Goal: Information Seeking & Learning: Learn about a topic

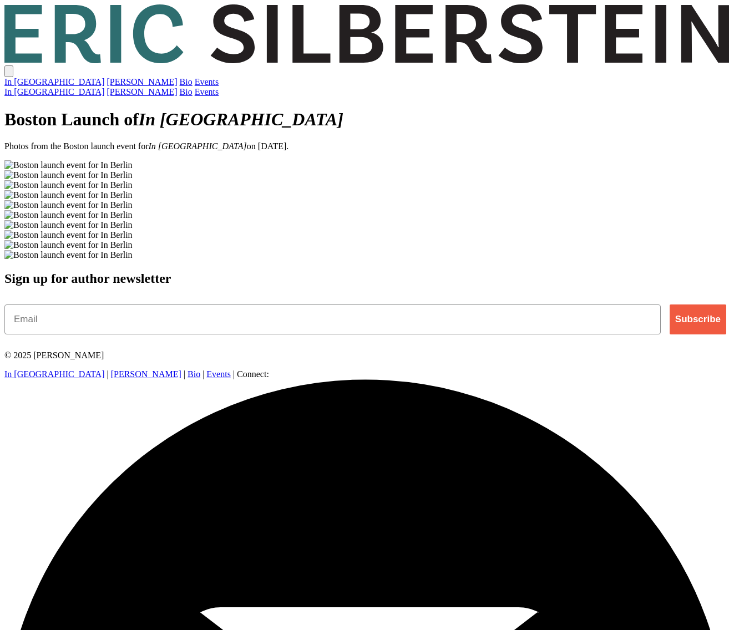
click at [53, 260] on main "Boston Launch of In Berlin Photos from the Boston launch event for In Berlin on…" at bounding box center [366, 184] width 725 height 151
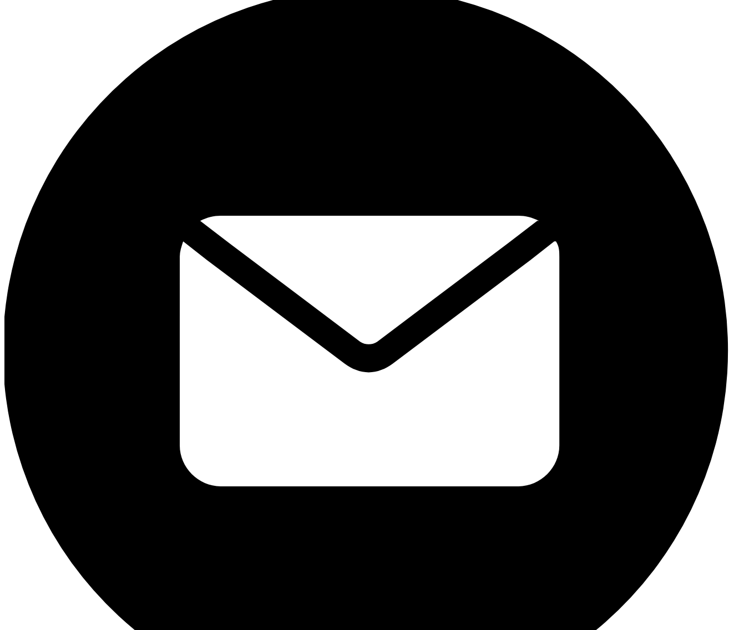
scroll to position [213, 0]
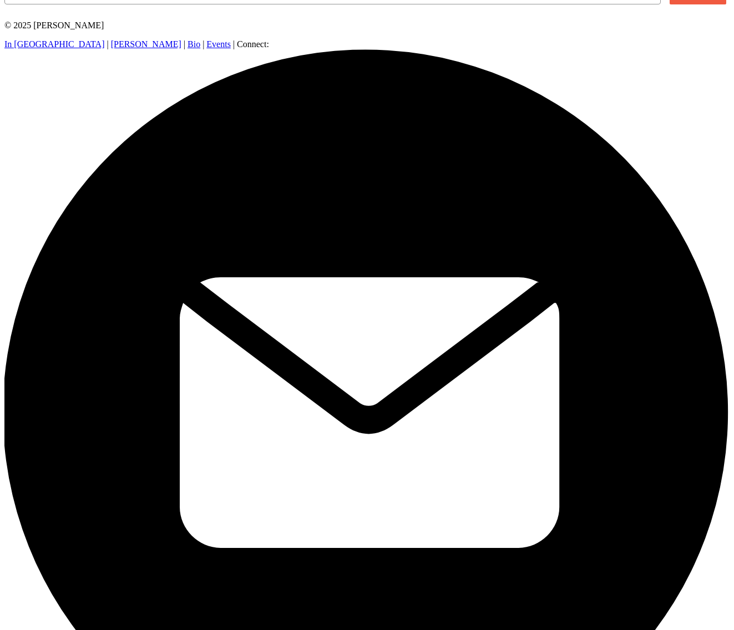
scroll to position [339, 0]
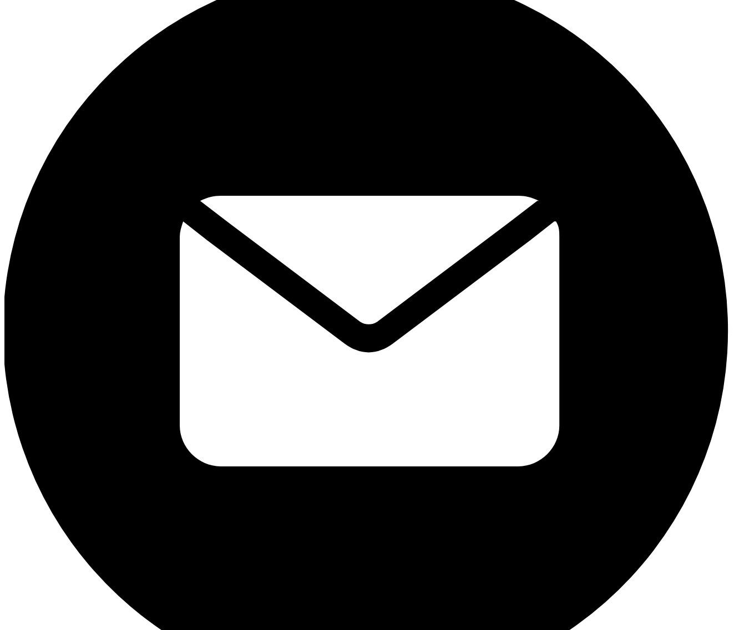
scroll to position [575, 0]
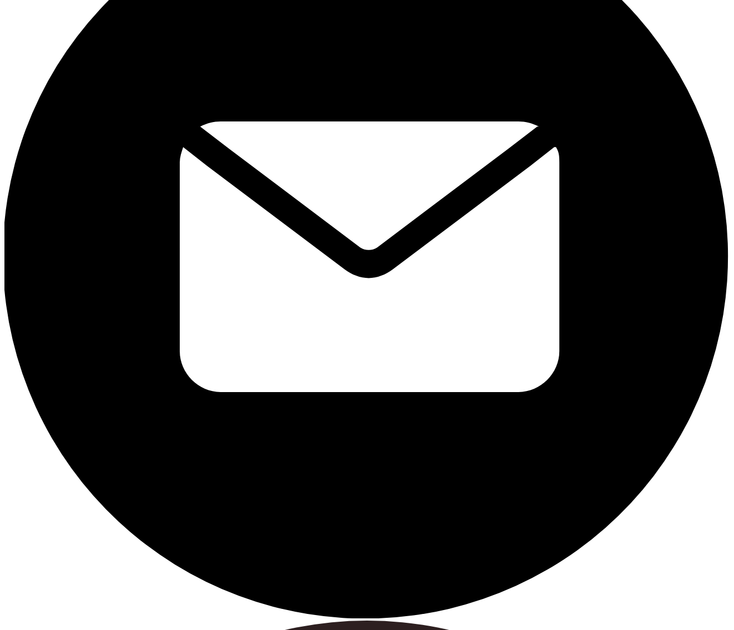
scroll to position [486, 0]
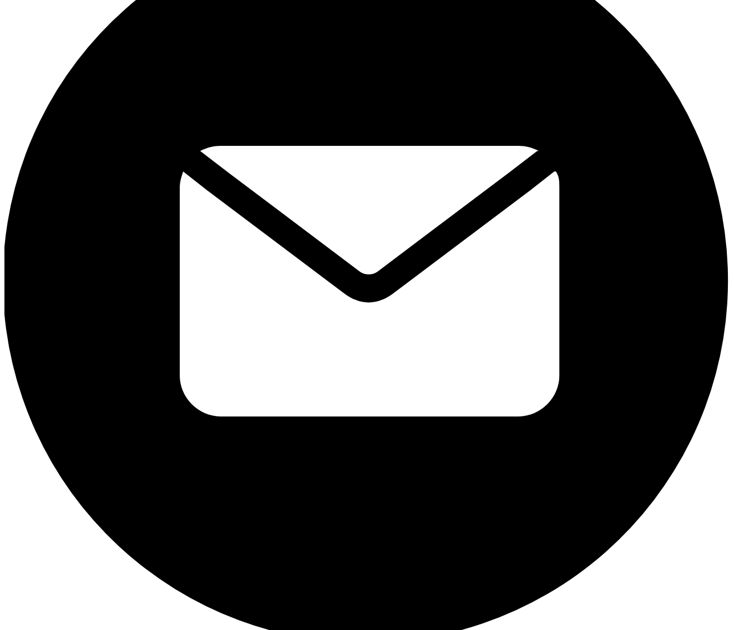
scroll to position [465, 0]
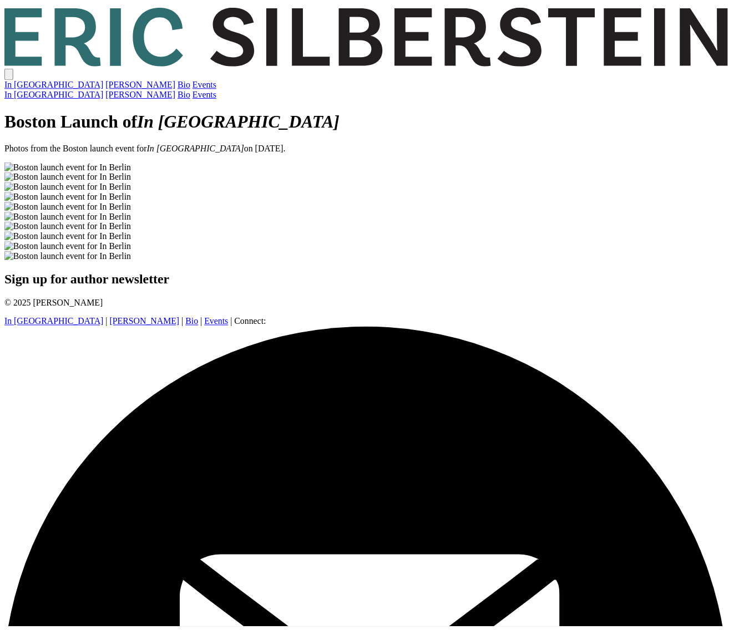
scroll to position [465, 0]
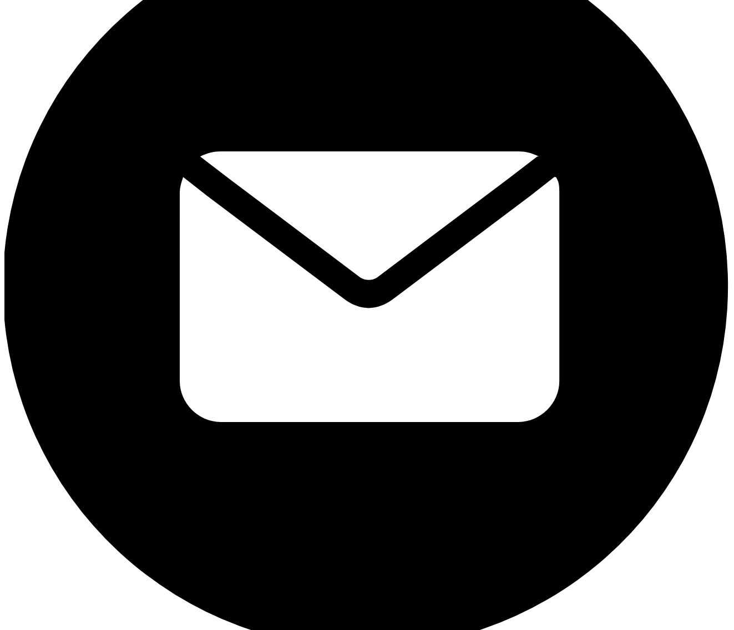
scroll to position [441, 0]
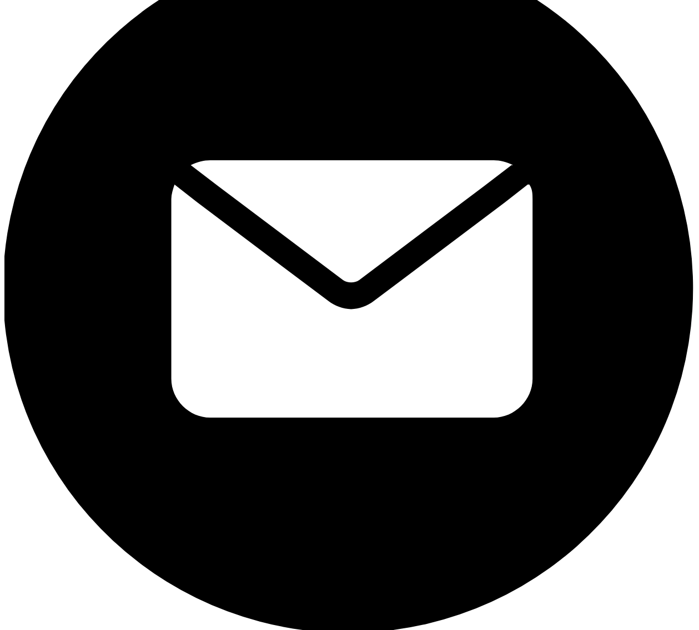
scroll to position [433, 0]
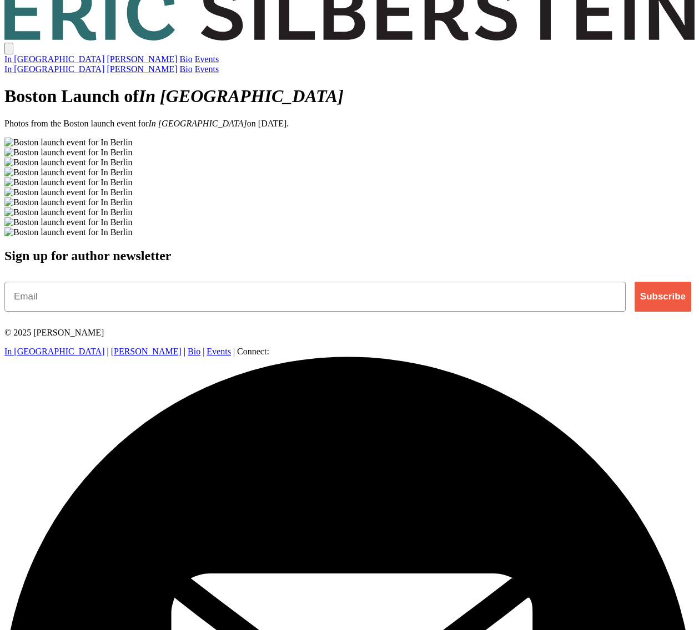
scroll to position [463, 0]
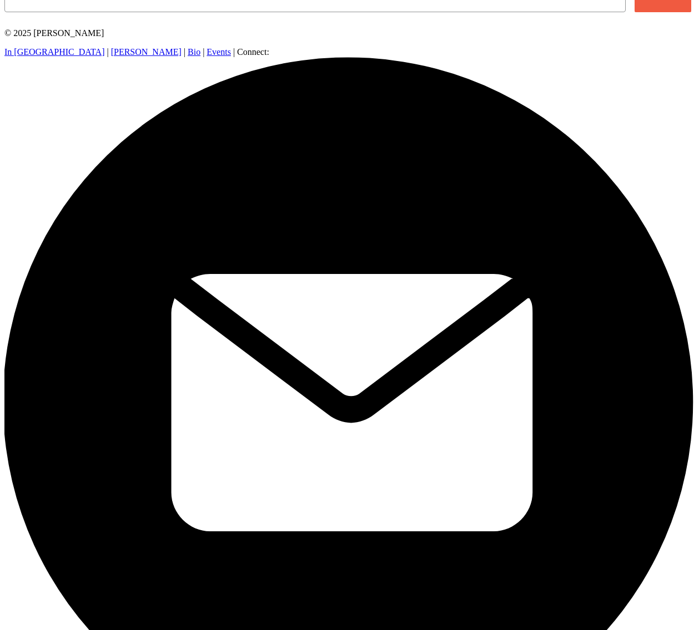
scroll to position [475, 0]
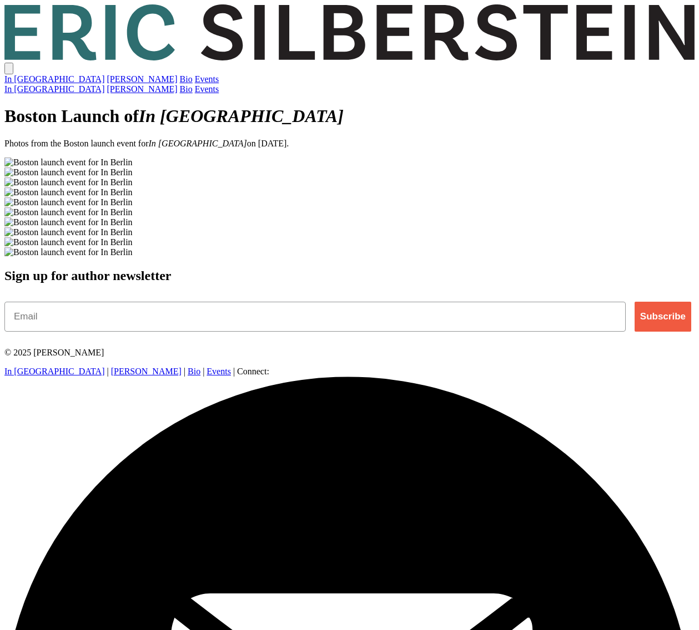
scroll to position [475, 0]
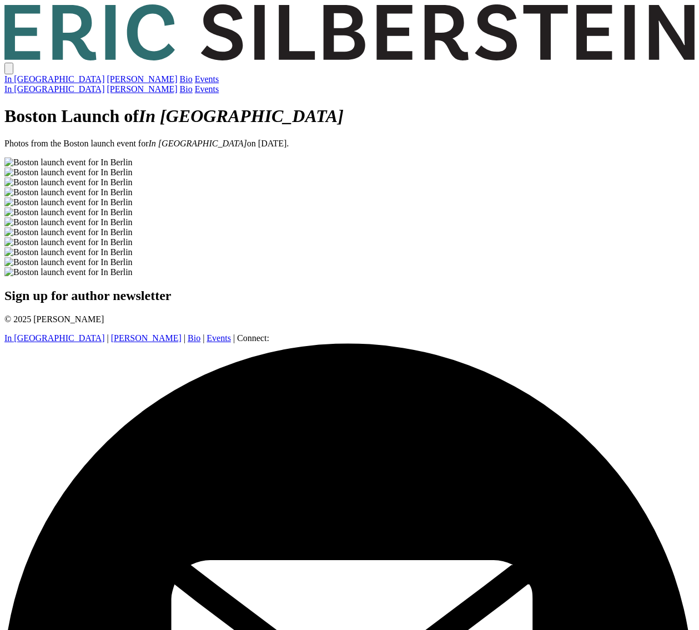
scroll to position [605, 0]
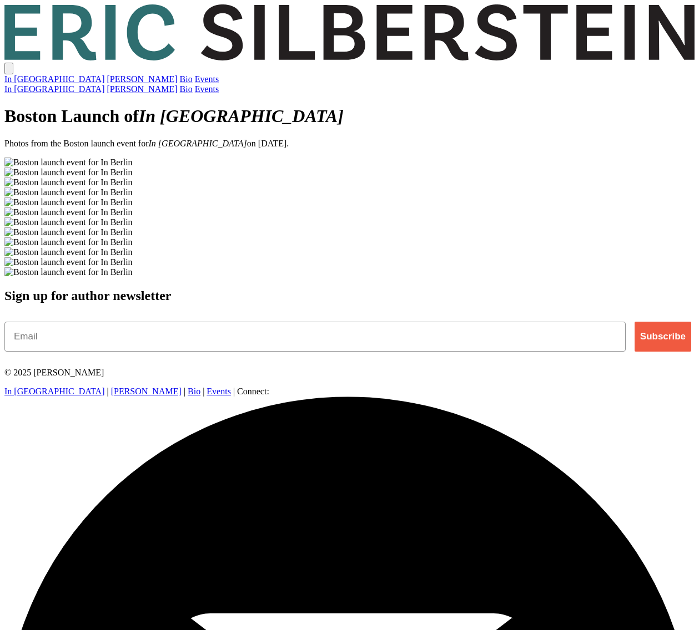
scroll to position [605, 0]
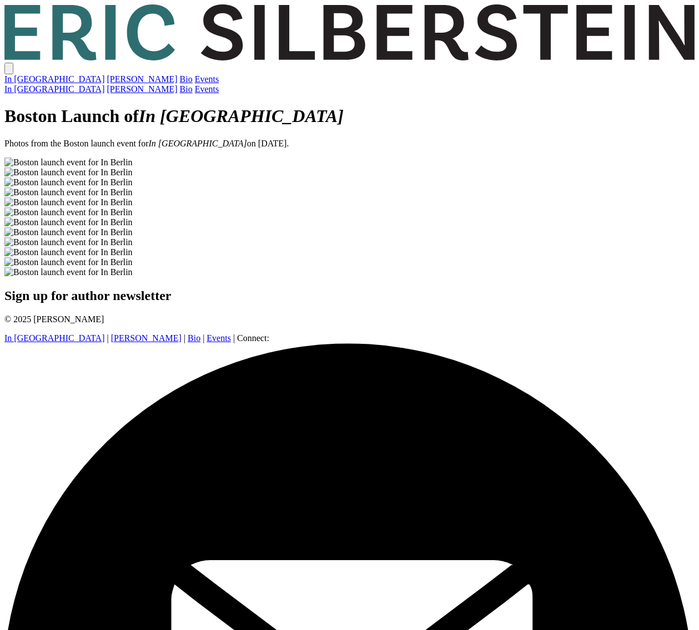
scroll to position [605, 0]
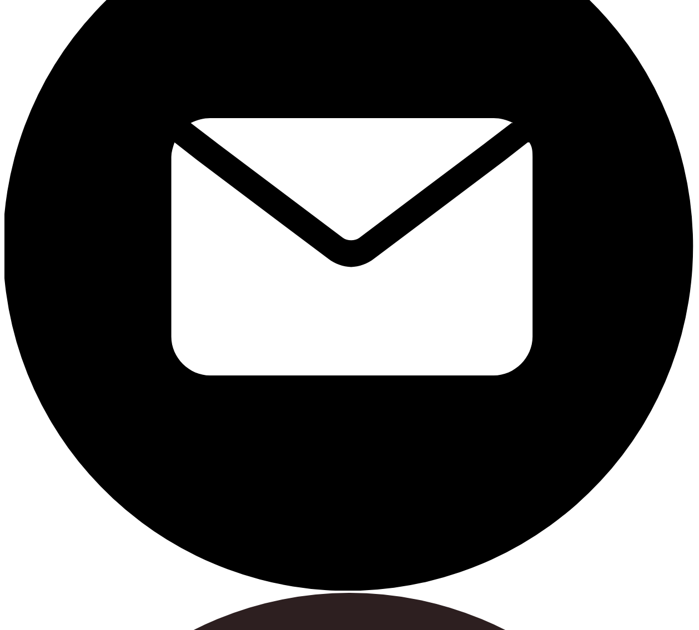
scroll to position [632, 0]
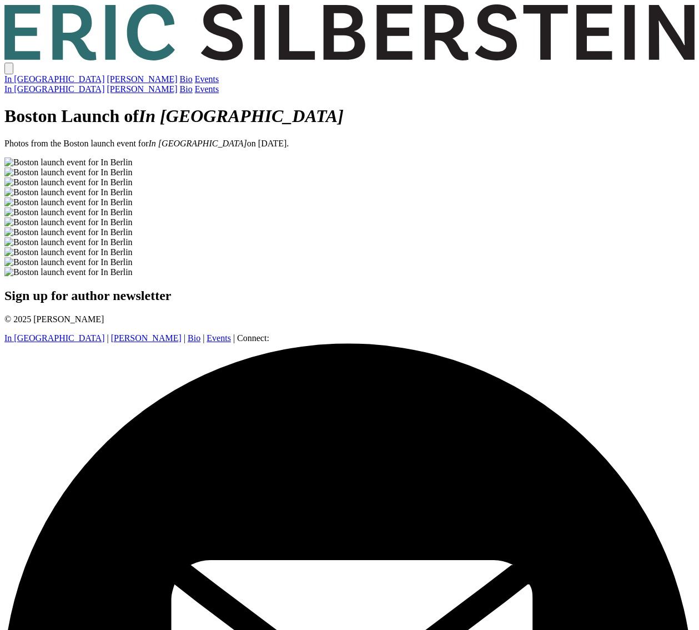
scroll to position [605, 0]
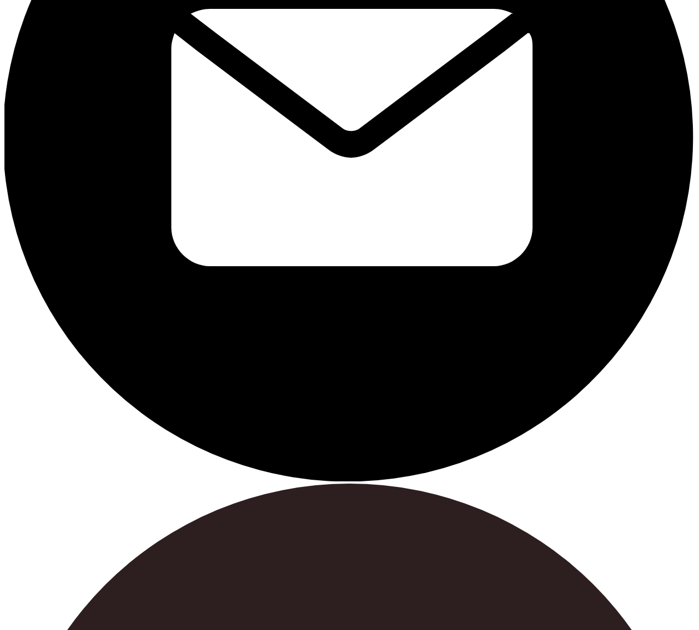
scroll to position [605, 0]
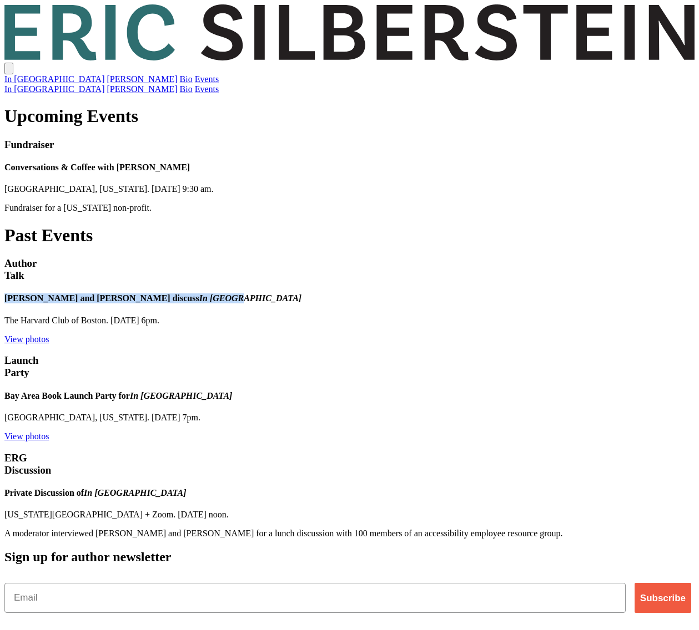
drag, startPoint x: 542, startPoint y: 271, endPoint x: 238, endPoint y: 271, distance: 304.7
click at [238, 294] on h4 "[PERSON_NAME] and [PERSON_NAME] discuss In [GEOGRAPHIC_DATA]" at bounding box center [349, 299] width 690 height 10
click at [49, 335] on link "View photos" at bounding box center [26, 339] width 44 height 9
drag, startPoint x: 543, startPoint y: 276, endPoint x: 228, endPoint y: 271, distance: 314.7
click at [228, 294] on div "Eric Silberstein and Lucy Pérez discuss In Berlin The Harvard Club of Boston. S…" at bounding box center [349, 319] width 690 height 50
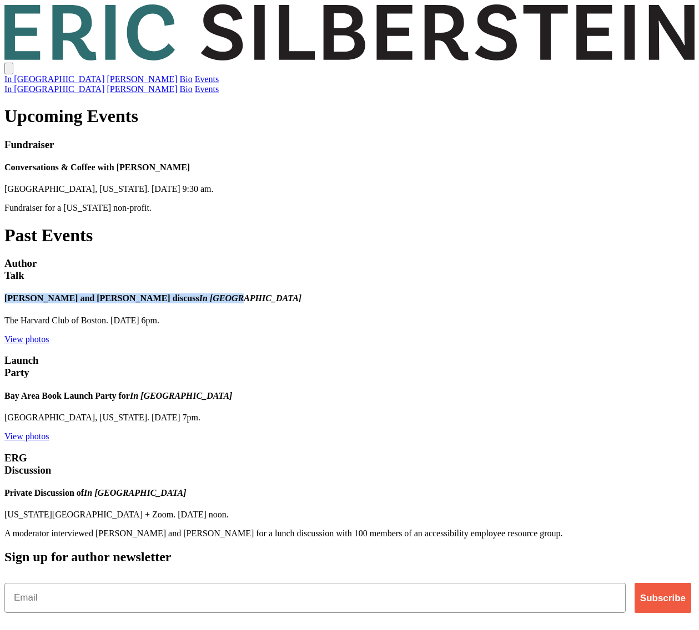
click at [251, 294] on h4 "Eric Silberstein and Lucy Pérez discuss In Berlin" at bounding box center [349, 299] width 690 height 10
drag, startPoint x: 236, startPoint y: 274, endPoint x: 433, endPoint y: 269, distance: 197.1
click at [433, 294] on h4 "Eric Silberstein and Lucy Pérez discuss In Berlin" at bounding box center [349, 299] width 690 height 10
copy h4 "Eric Silberstein and Lucy Pérez"
click at [375, 294] on h4 "Eric Silberstein and Lucy Pérez discuss In Berlin" at bounding box center [349, 299] width 690 height 10
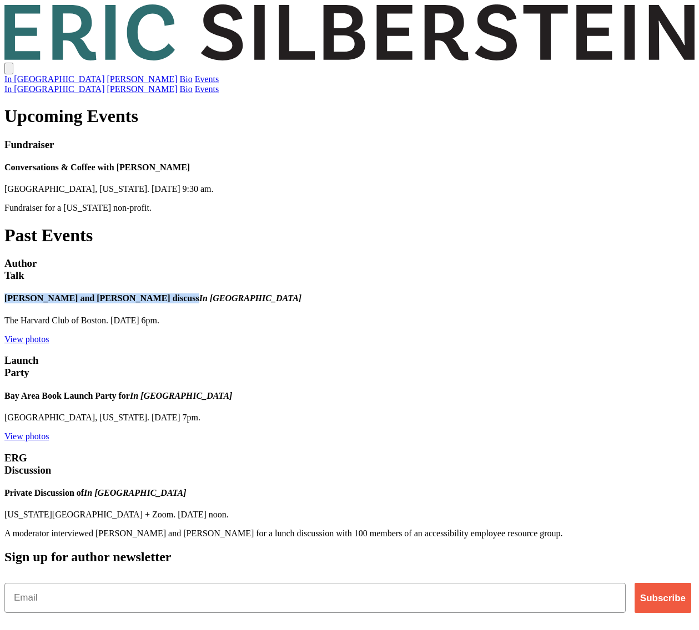
drag, startPoint x: 235, startPoint y: 270, endPoint x: 477, endPoint y: 270, distance: 242.0
click at [477, 294] on h4 "Eric Silberstein and Lucy Pérez discuss In Berlin" at bounding box center [349, 299] width 690 height 10
copy h4 "[PERSON_NAME] and [PERSON_NAME] discuss"
click at [49, 335] on link "View photos" at bounding box center [26, 339] width 44 height 9
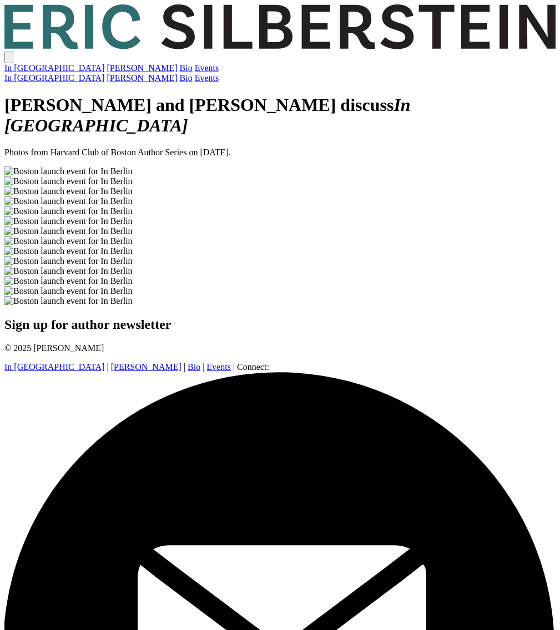
click at [219, 63] on link "Events" at bounding box center [207, 67] width 24 height 9
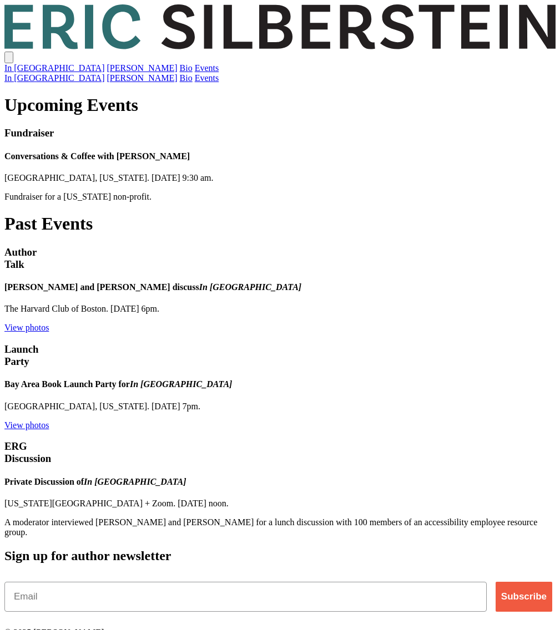
click at [49, 323] on link "View photos" at bounding box center [26, 327] width 44 height 9
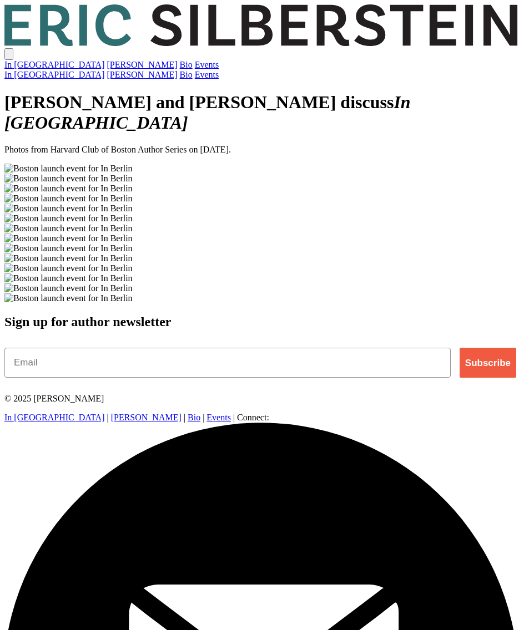
click at [219, 60] on link "Events" at bounding box center [207, 64] width 24 height 9
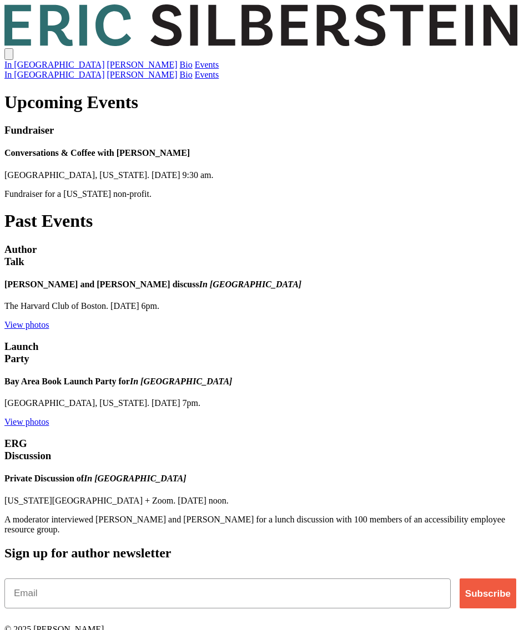
click at [49, 320] on link "View photos" at bounding box center [26, 324] width 44 height 9
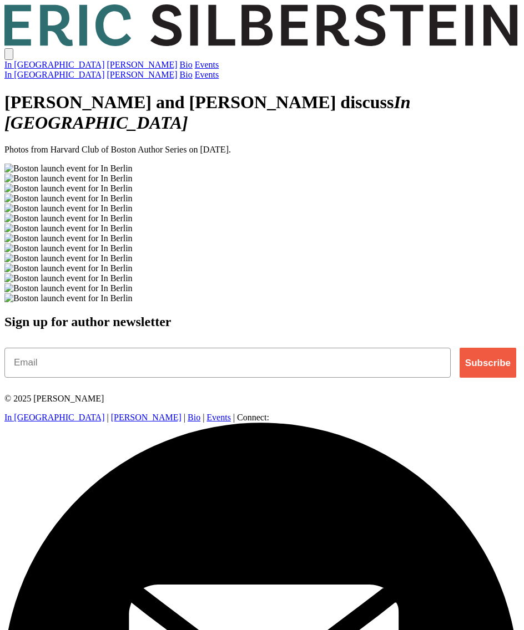
click at [102, 28] on icon "[PERSON_NAME]" at bounding box center [261, 25] width 515 height 42
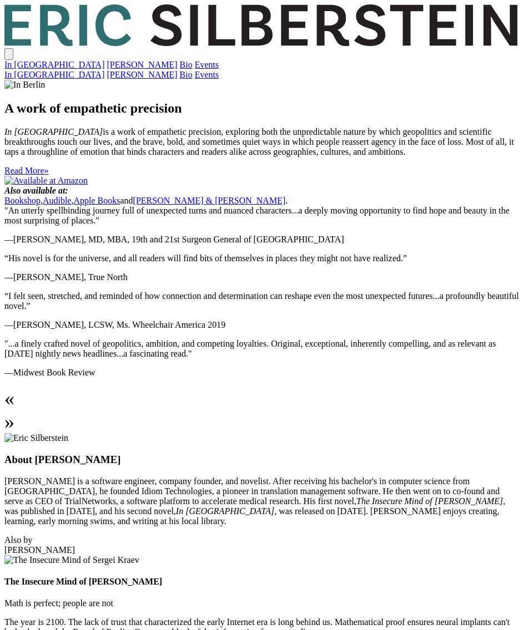
click at [489, 410] on div "»" at bounding box center [261, 421] width 515 height 23
click at [490, 410] on div "»" at bounding box center [261, 421] width 515 height 23
click at [33, 396] on div "«" at bounding box center [261, 398] width 515 height 23
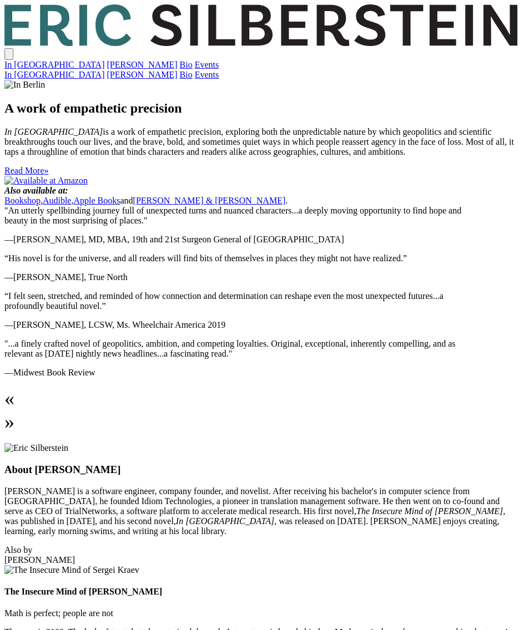
click at [489, 410] on div "»" at bounding box center [261, 421] width 515 height 23
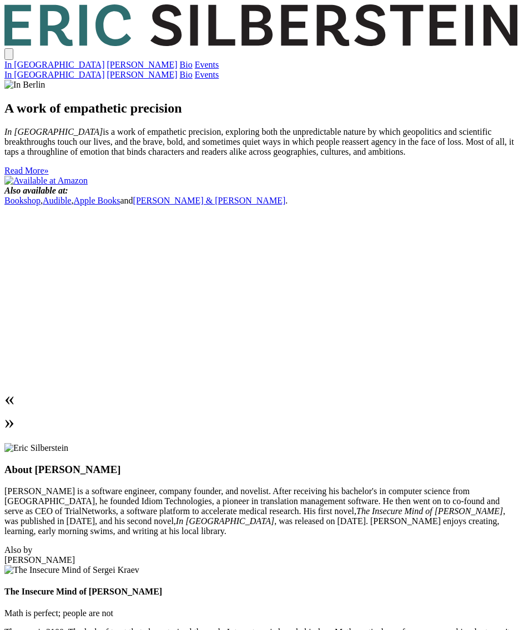
click at [489, 410] on div "»" at bounding box center [261, 421] width 515 height 23
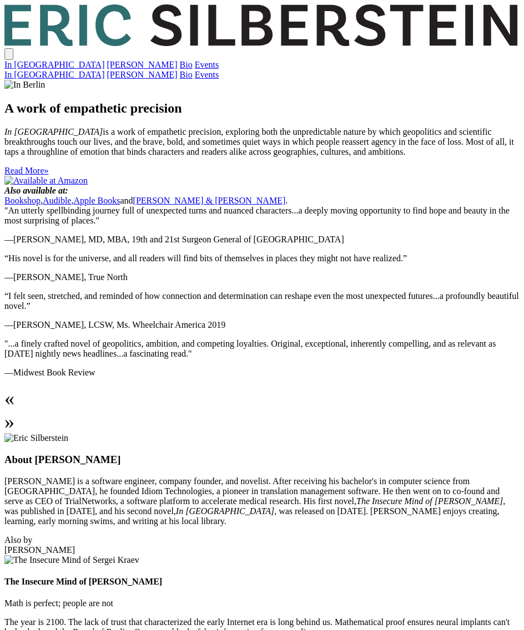
click at [496, 410] on div "»" at bounding box center [261, 421] width 515 height 23
click at [494, 410] on div "»" at bounding box center [261, 421] width 515 height 23
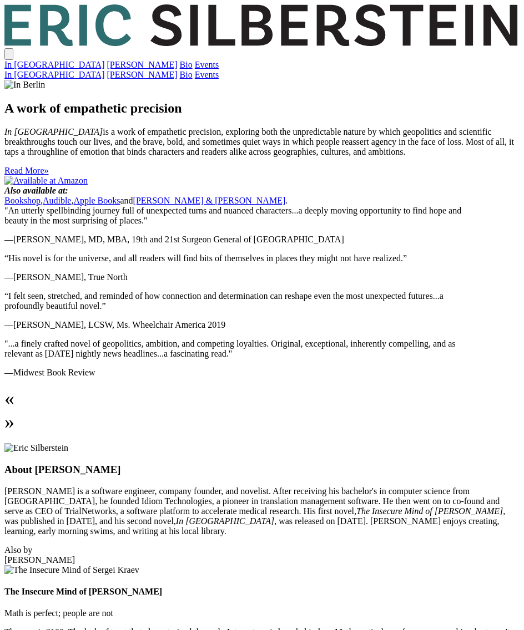
click at [492, 410] on div "»" at bounding box center [261, 421] width 515 height 23
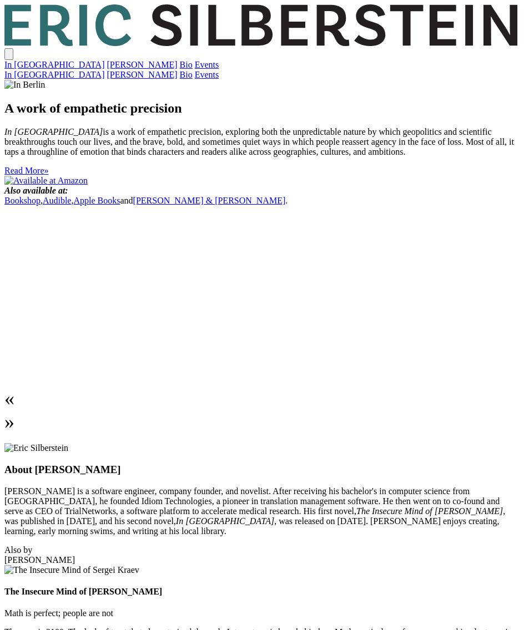
click at [492, 410] on div "»" at bounding box center [261, 421] width 515 height 23
click at [219, 60] on link "Events" at bounding box center [207, 64] width 24 height 9
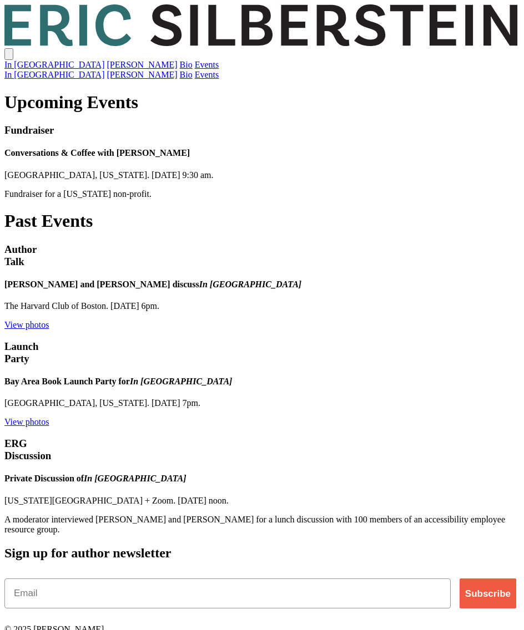
click at [104, 60] on link "In [GEOGRAPHIC_DATA]" at bounding box center [54, 64] width 100 height 9
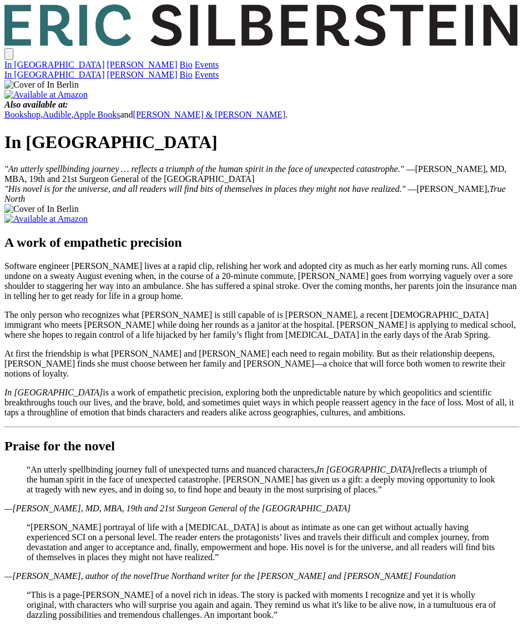
click at [177, 60] on link "[PERSON_NAME]" at bounding box center [142, 64] width 70 height 9
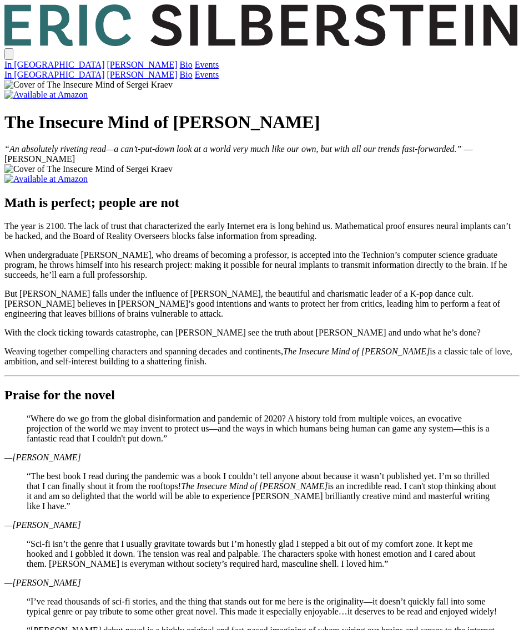
click at [448, 60] on nav "In [GEOGRAPHIC_DATA] [PERSON_NAME] Bio Events" at bounding box center [261, 65] width 515 height 10
click at [193, 60] on link "Bio" at bounding box center [186, 64] width 13 height 9
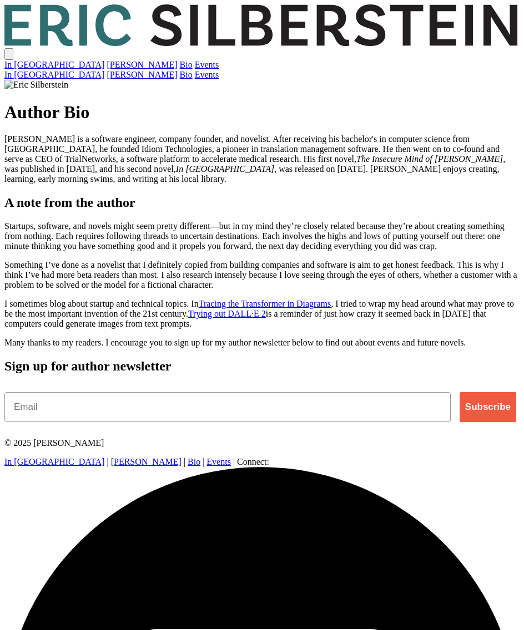
click at [219, 60] on link "Events" at bounding box center [207, 64] width 24 height 9
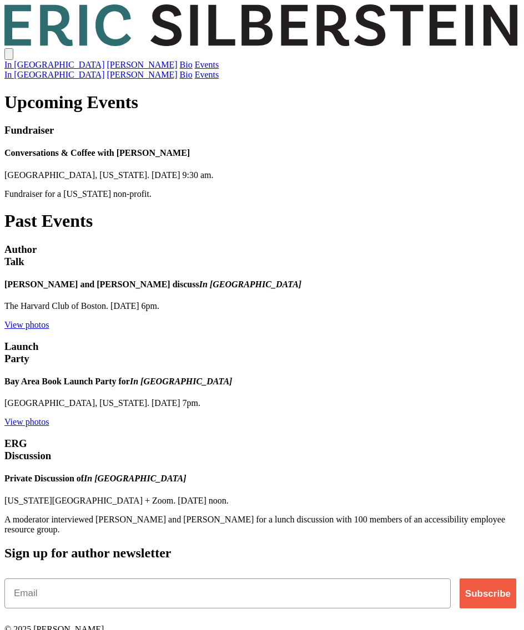
click at [104, 60] on link "In [GEOGRAPHIC_DATA]" at bounding box center [54, 64] width 100 height 9
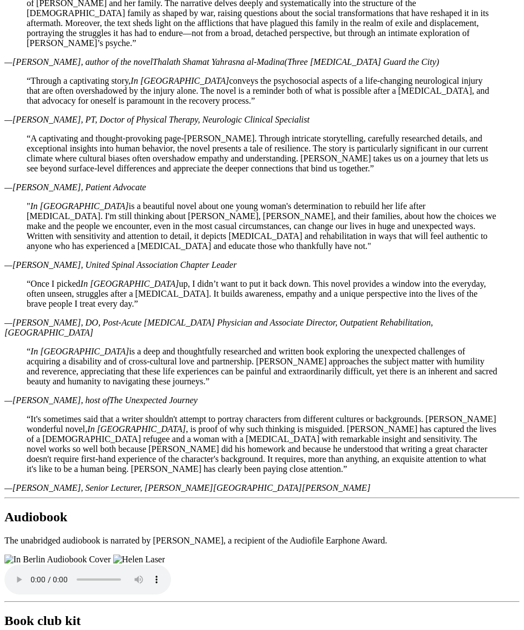
scroll to position [784, 0]
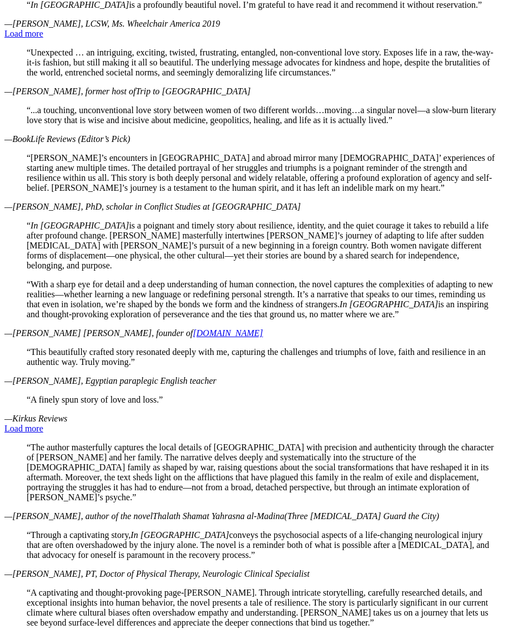
click at [43, 38] on link "Load more" at bounding box center [23, 33] width 39 height 9
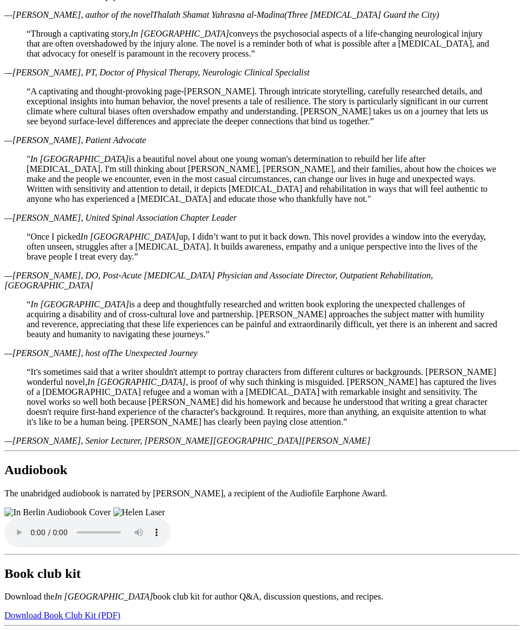
scroll to position [1503, 0]
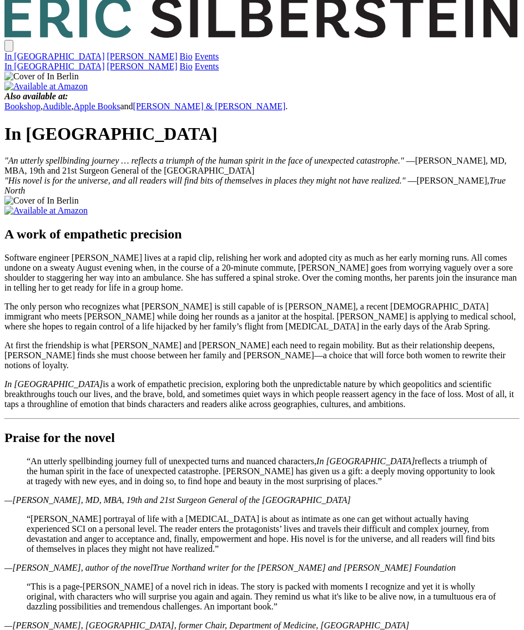
scroll to position [0, 0]
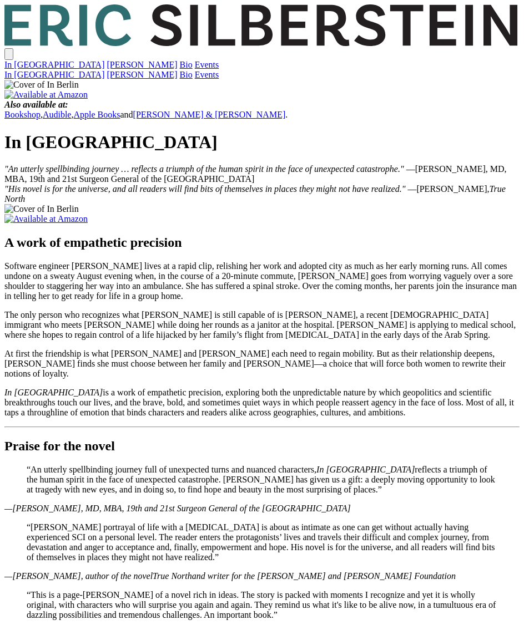
click at [119, 33] on header "Eric Silberstein In Berlin Sergei Kraev Bio Events In Berlin Sergei Kraev Bio E…" at bounding box center [261, 41] width 515 height 75
click at [122, 28] on icon "[PERSON_NAME]" at bounding box center [261, 25] width 515 height 42
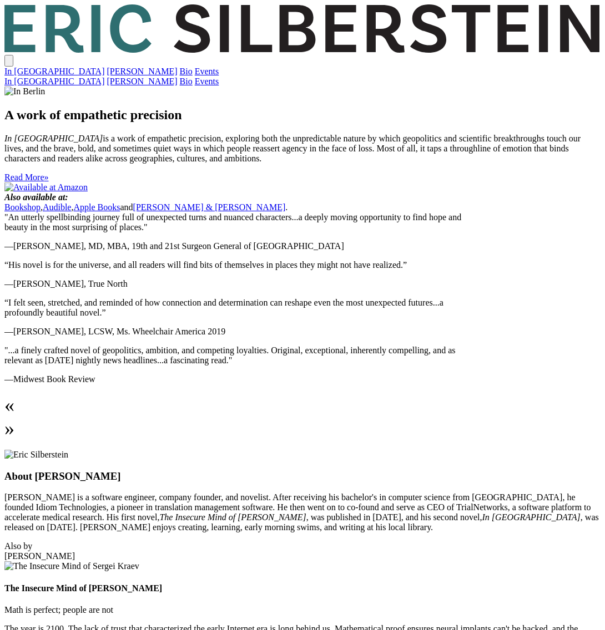
click at [104, 67] on link "In [GEOGRAPHIC_DATA]" at bounding box center [54, 71] width 100 height 9
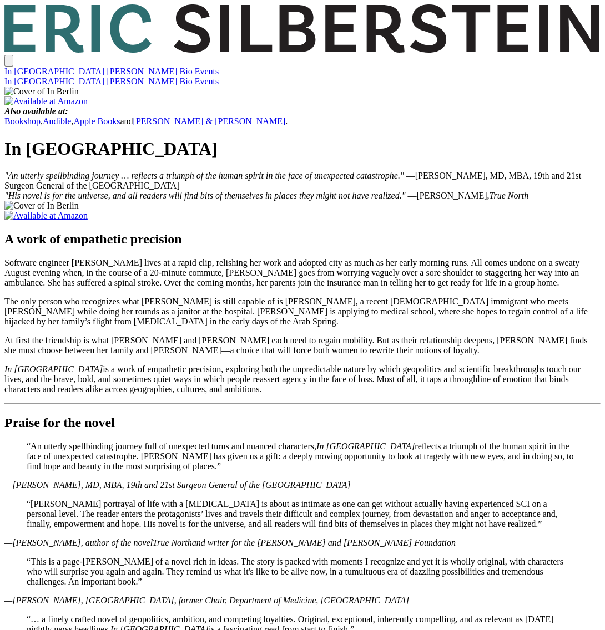
click at [219, 67] on link "Events" at bounding box center [207, 71] width 24 height 9
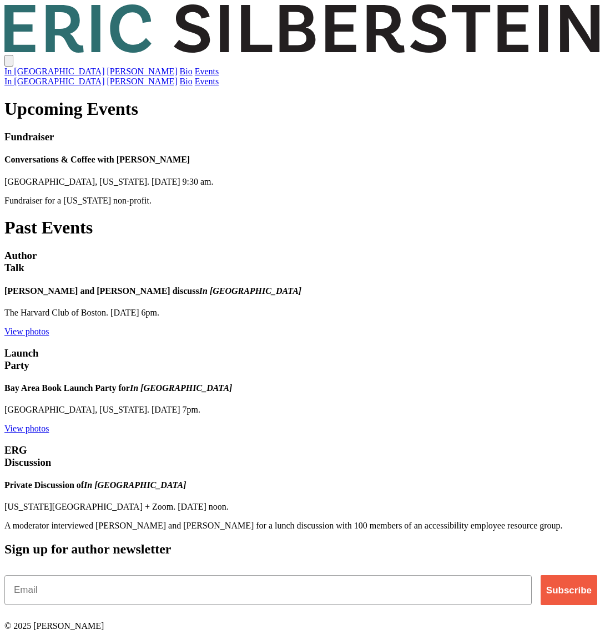
click at [49, 327] on link "View photos" at bounding box center [26, 331] width 44 height 9
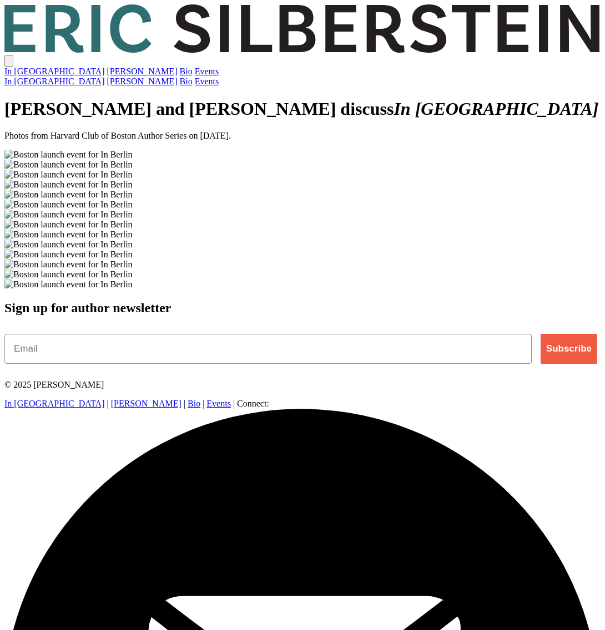
click at [193, 67] on link "Bio" at bounding box center [186, 71] width 13 height 9
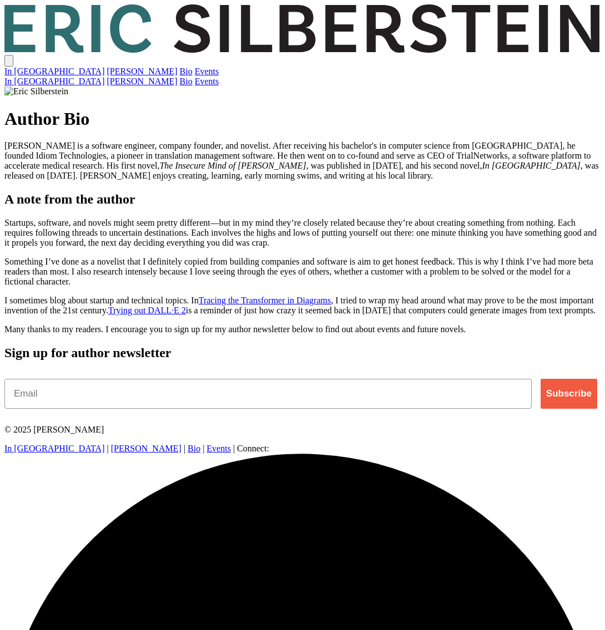
click at [177, 67] on link "[PERSON_NAME]" at bounding box center [142, 71] width 70 height 9
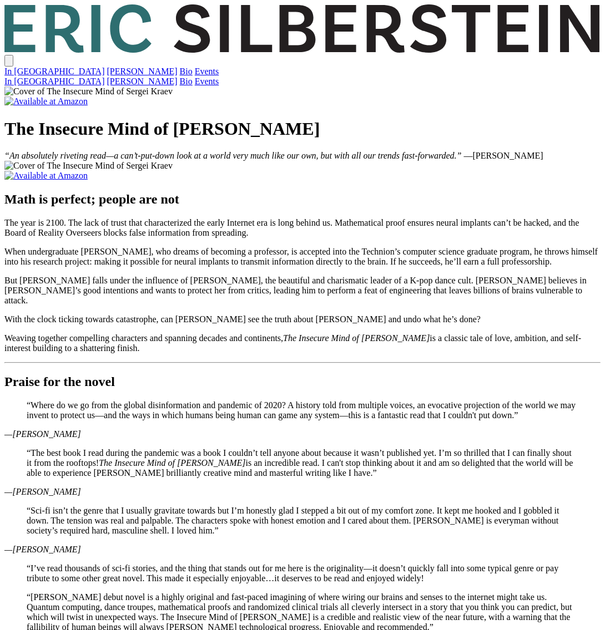
click at [104, 67] on link "In [GEOGRAPHIC_DATA]" at bounding box center [54, 71] width 100 height 9
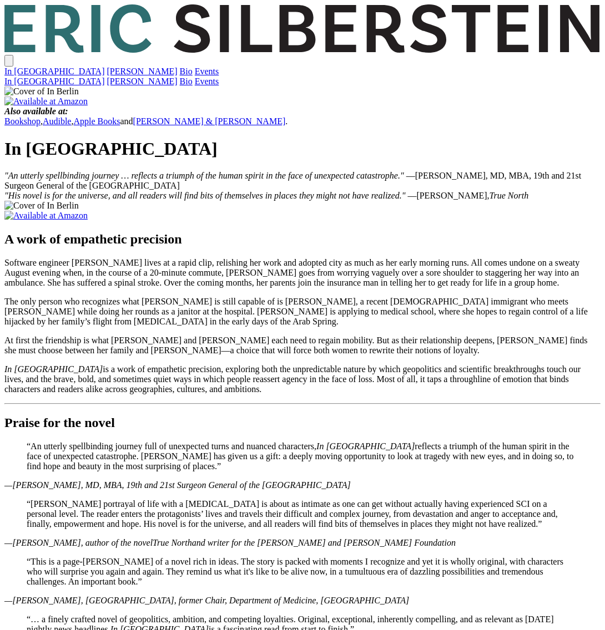
click at [177, 67] on link "[PERSON_NAME]" at bounding box center [142, 71] width 70 height 9
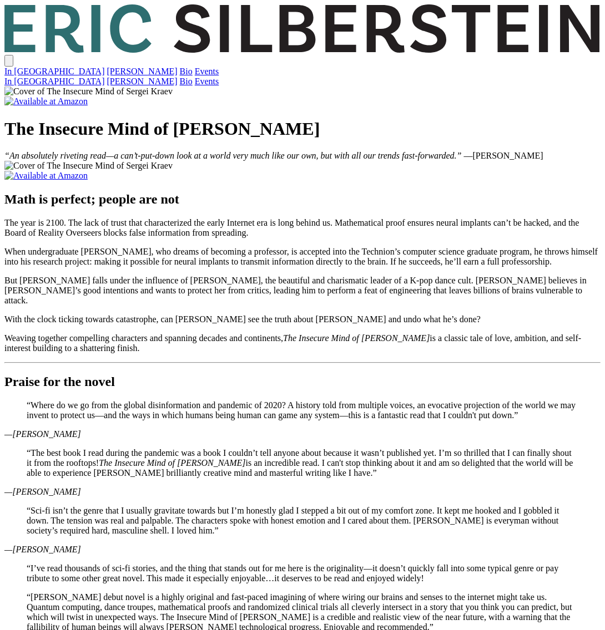
click at [104, 67] on link "In [GEOGRAPHIC_DATA]" at bounding box center [54, 71] width 100 height 9
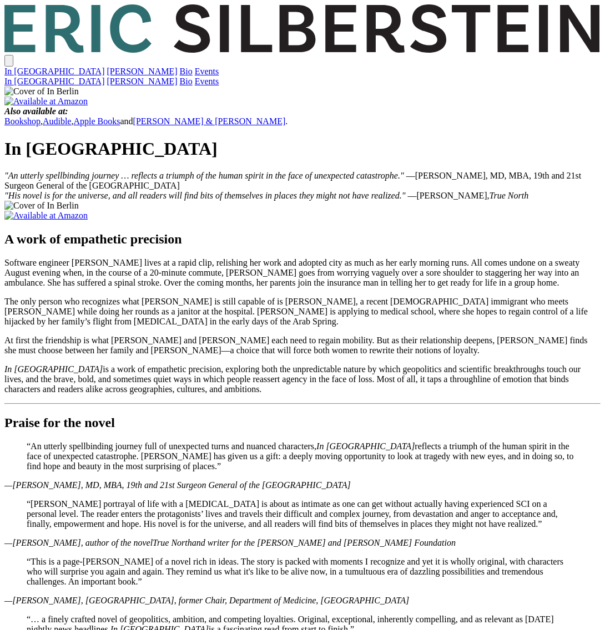
click at [561, 24] on icon at bounding box center [580, 28] width 39 height 47
